Goal: Transaction & Acquisition: Book appointment/travel/reservation

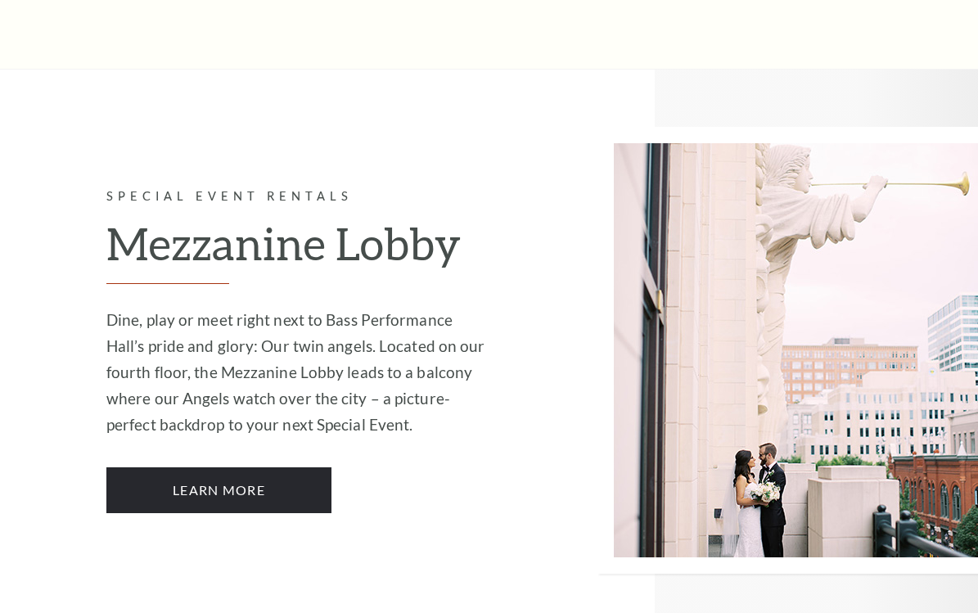
scroll to position [3264, 0]
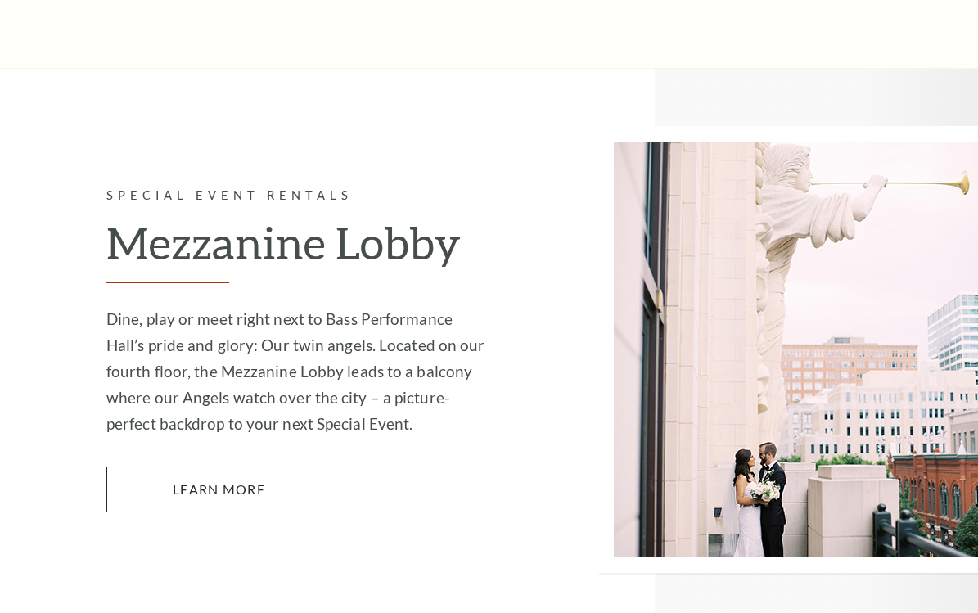
click at [266, 467] on link "Learn More" at bounding box center [218, 490] width 225 height 46
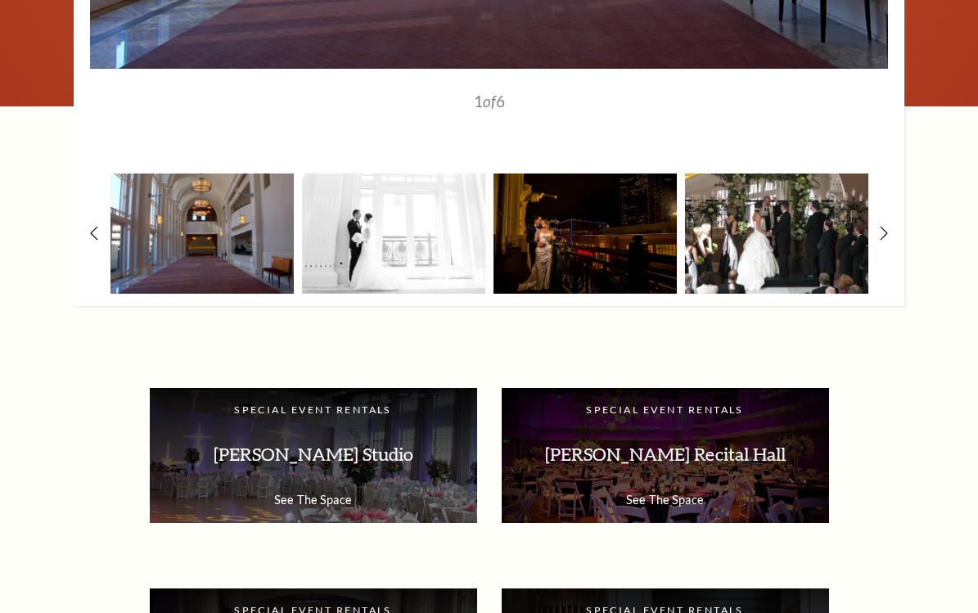
scroll to position [1991, 0]
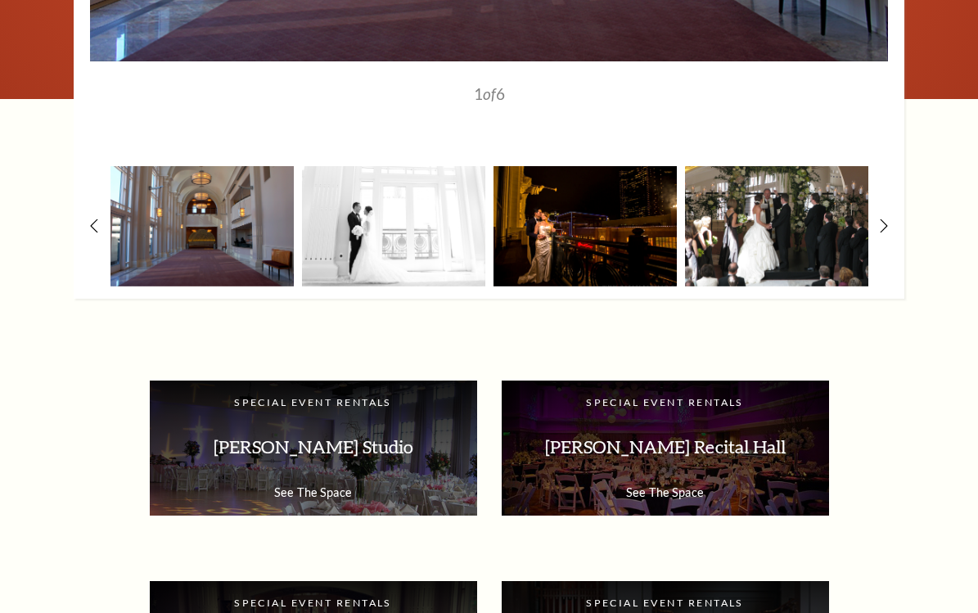
click at [615, 234] on img at bounding box center [585, 226] width 183 height 120
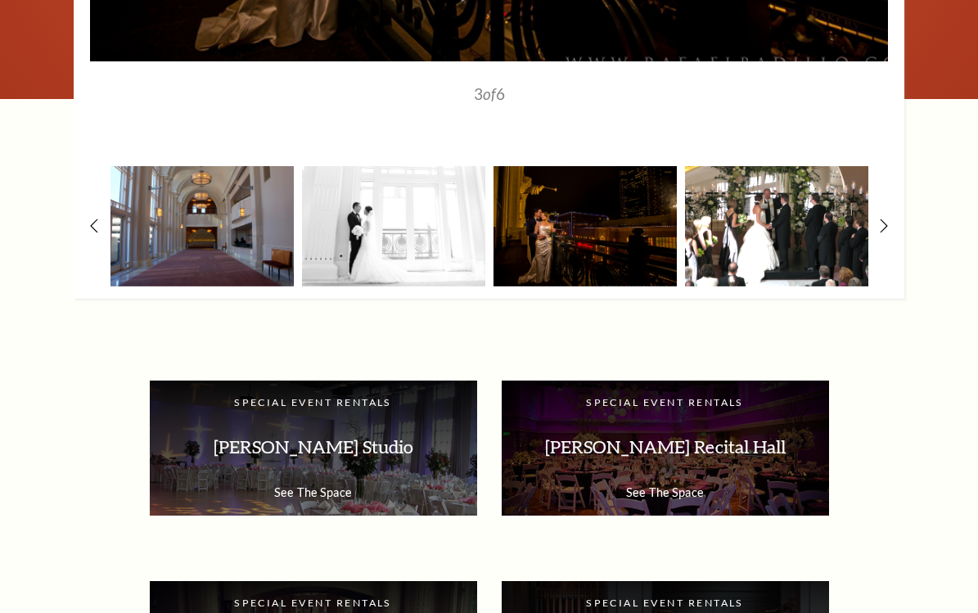
click at [798, 247] on img at bounding box center [776, 226] width 183 height 120
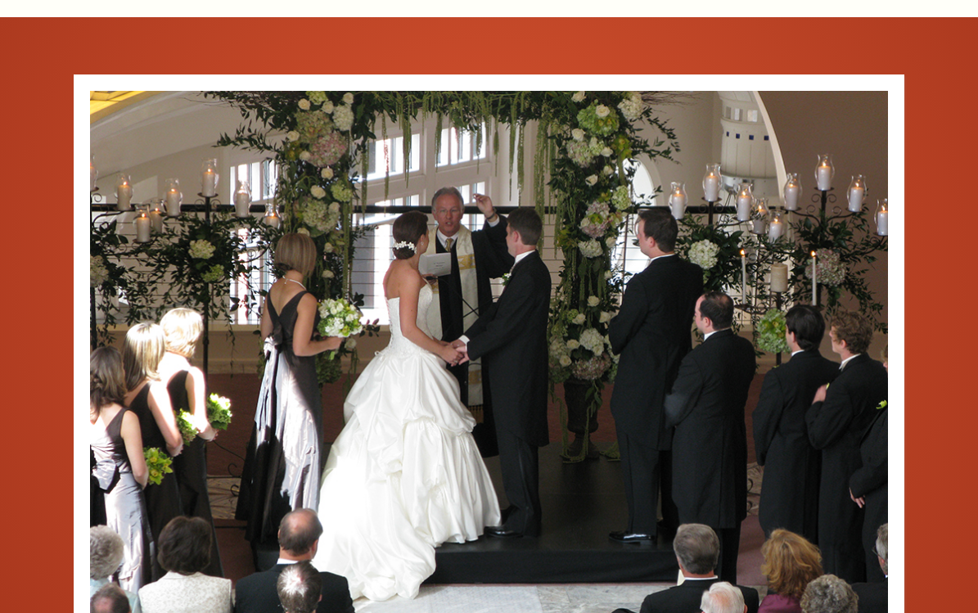
scroll to position [1435, 0]
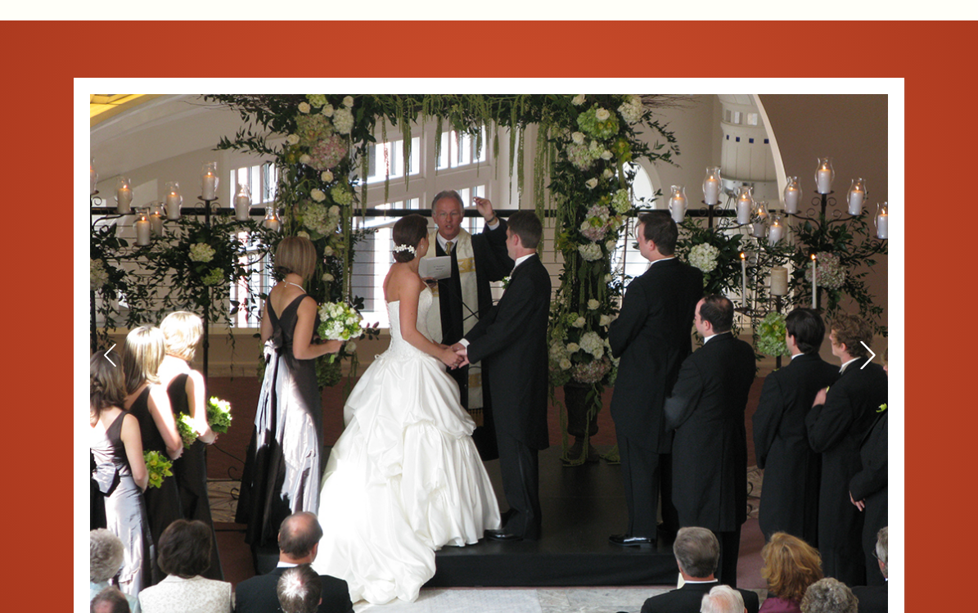
click at [865, 352] on icon at bounding box center [867, 354] width 17 height 29
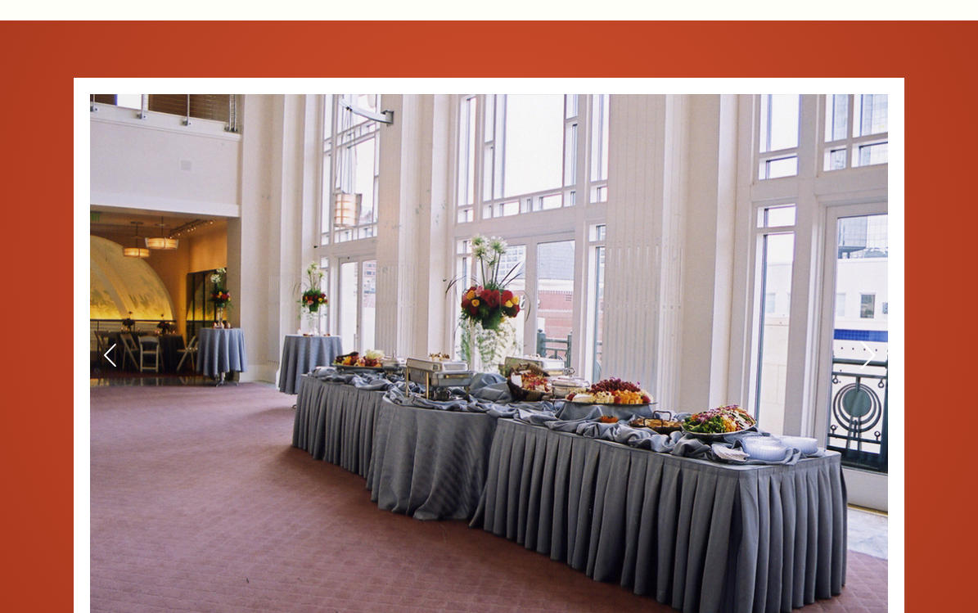
click at [865, 352] on icon at bounding box center [867, 354] width 17 height 29
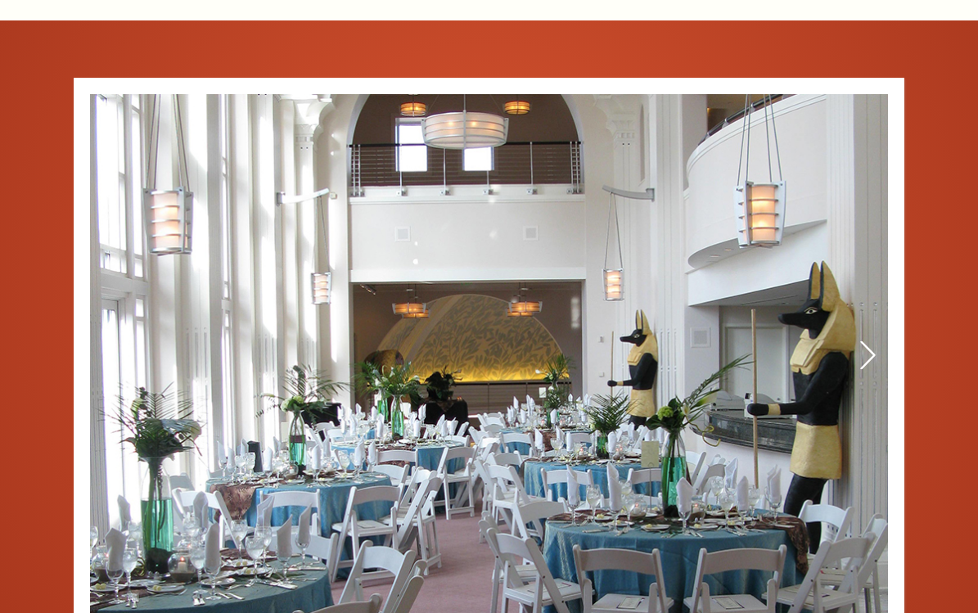
click at [865, 351] on icon at bounding box center [867, 354] width 17 height 29
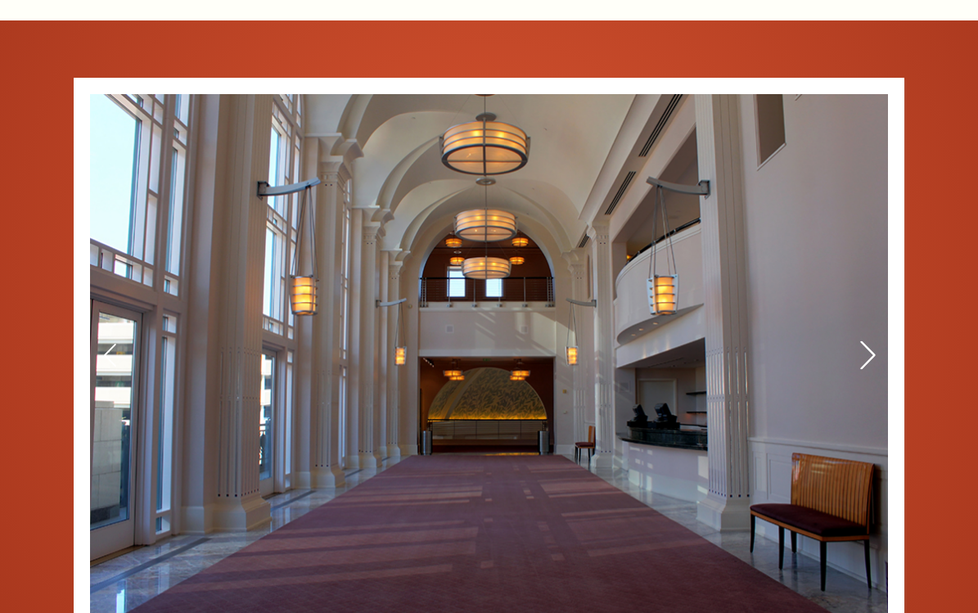
click at [865, 351] on icon at bounding box center [867, 354] width 17 height 29
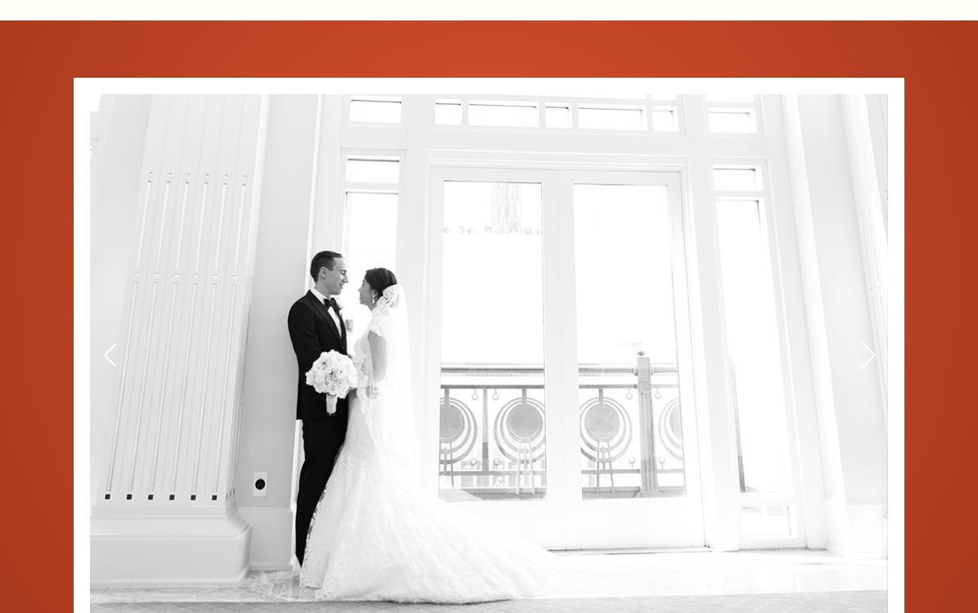
click at [861, 340] on icon at bounding box center [867, 354] width 17 height 29
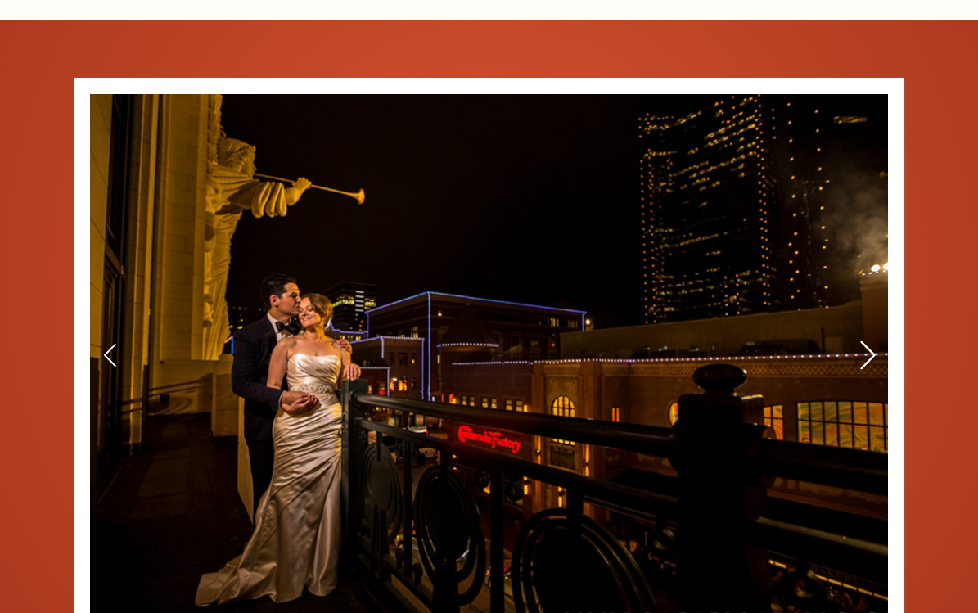
click at [861, 340] on icon at bounding box center [867, 354] width 17 height 29
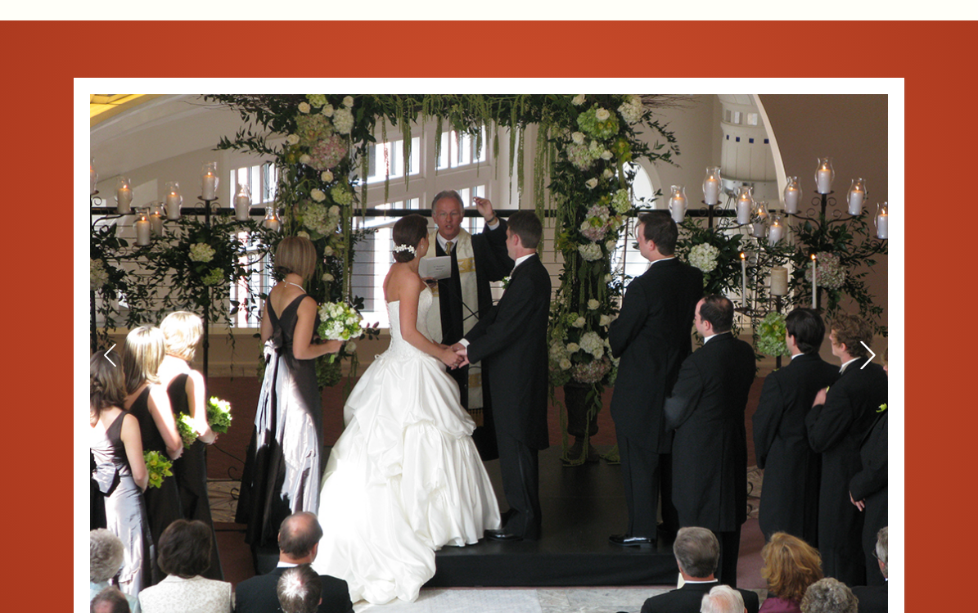
click at [869, 346] on icon at bounding box center [867, 354] width 17 height 29
